Goal: Check status

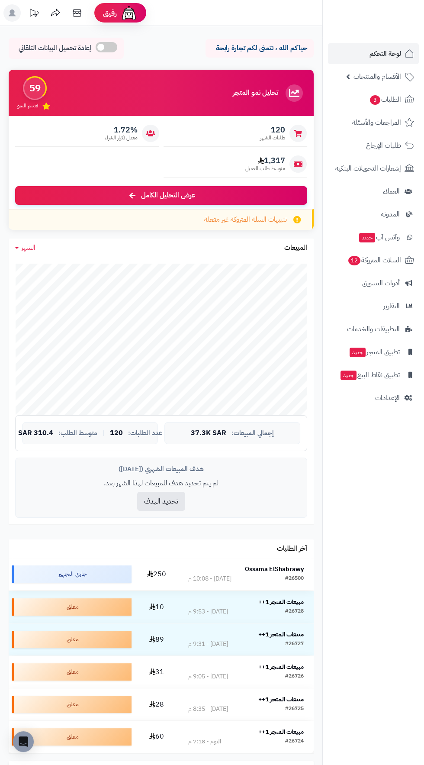
click at [284, 569] on strong "Ossama ElShabrawy" at bounding box center [274, 569] width 59 height 9
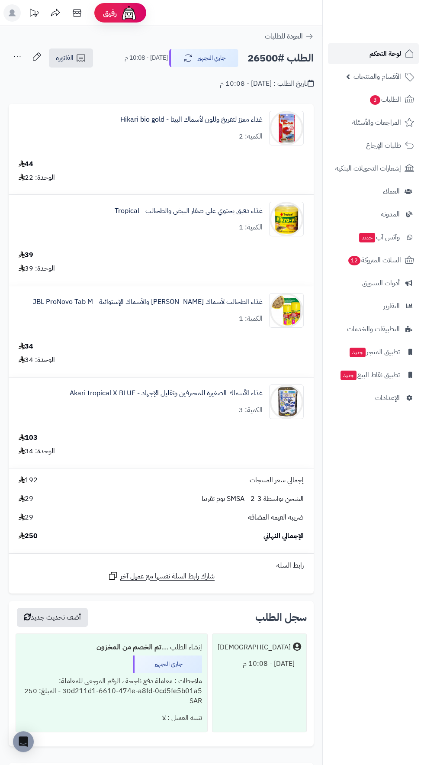
click at [387, 57] on span "لوحة التحكم" at bounding box center [386, 54] width 32 height 12
